Goal: Information Seeking & Learning: Learn about a topic

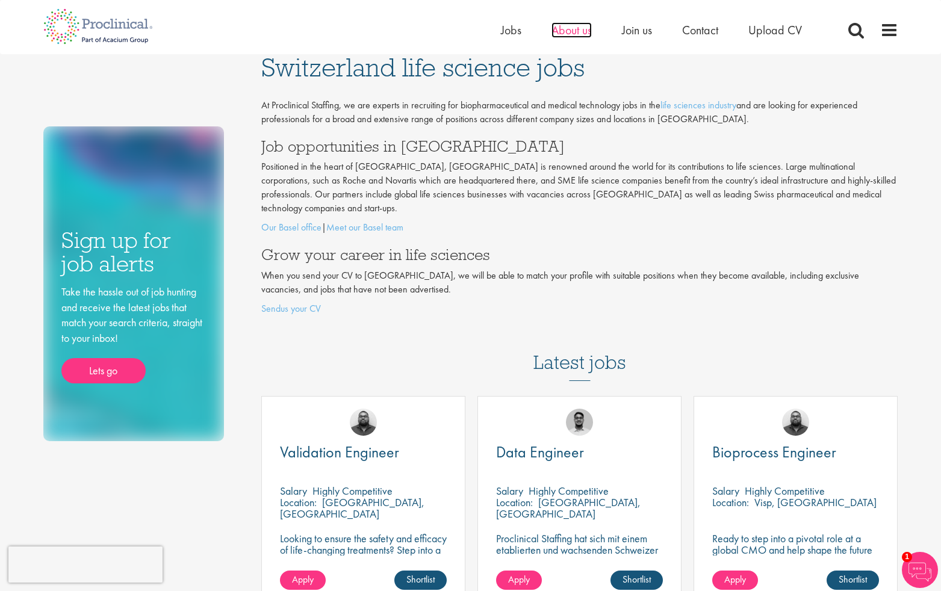
click at [573, 33] on span "About us" at bounding box center [572, 30] width 40 height 16
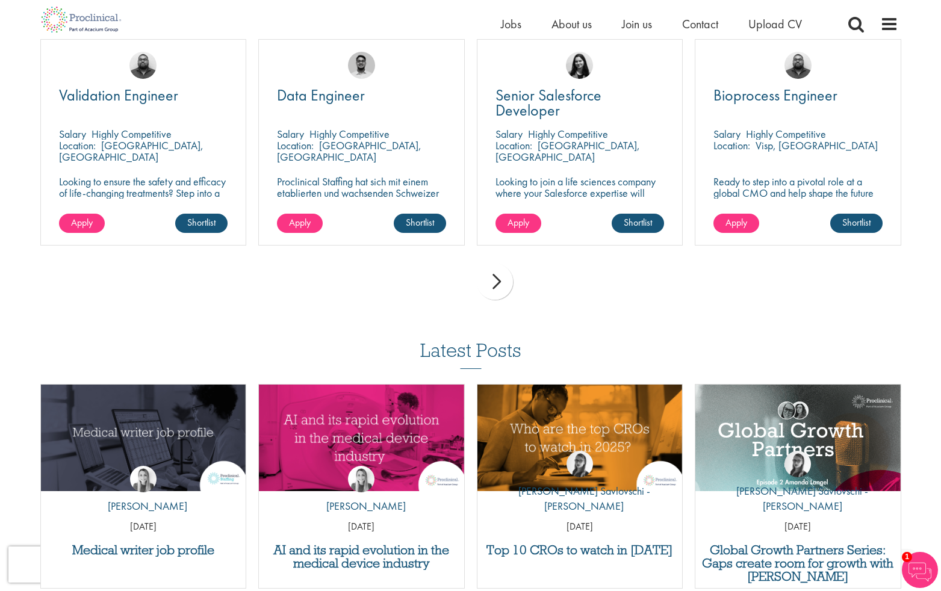
scroll to position [2277, 0]
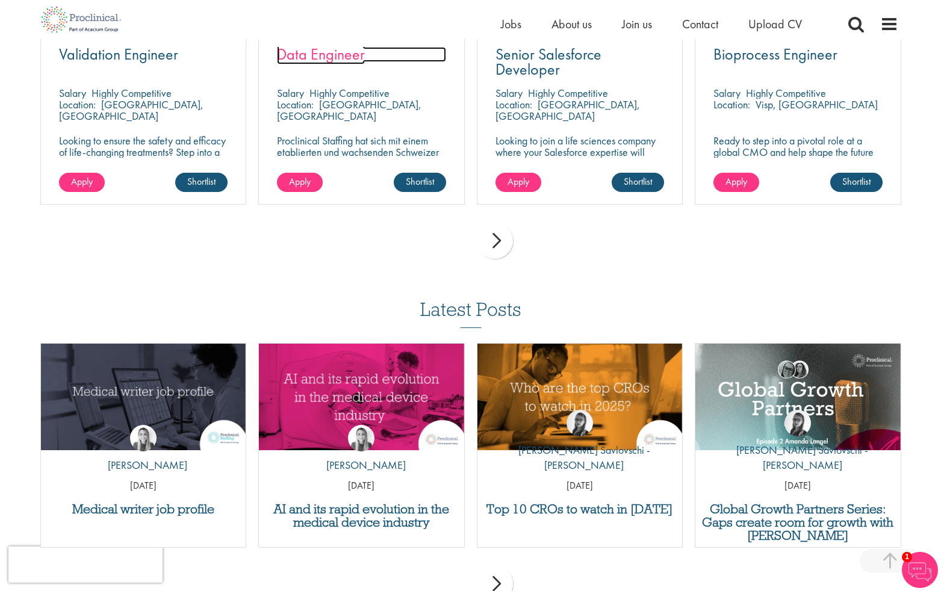
click at [328, 55] on span "Data Engineer" at bounding box center [321, 54] width 88 height 20
